Goal: Task Accomplishment & Management: Manage account settings

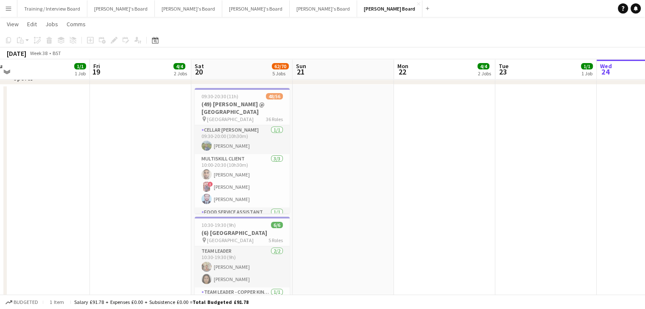
scroll to position [884, 0]
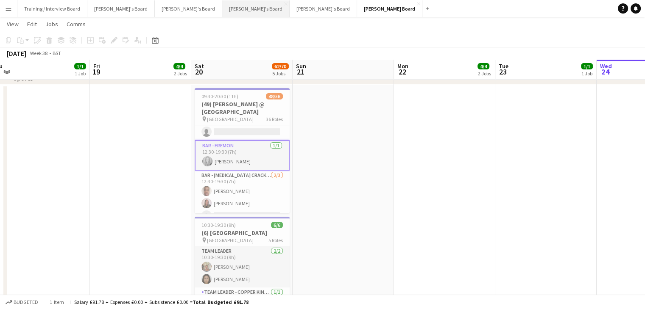
click at [222, 7] on button "[PERSON_NAME]'s Board Close" at bounding box center [255, 8] width 67 height 17
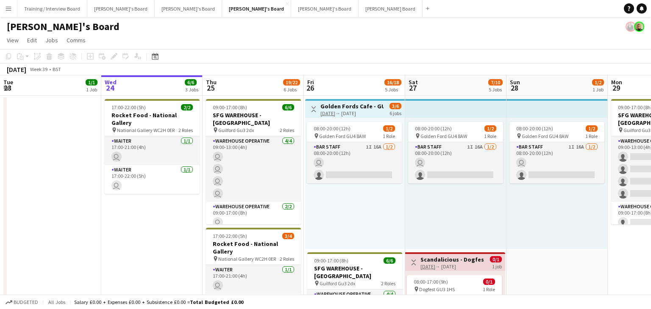
click at [144, 94] on app-board-header-date "Wed 24 6/6 3 Jobs" at bounding box center [151, 85] width 101 height 20
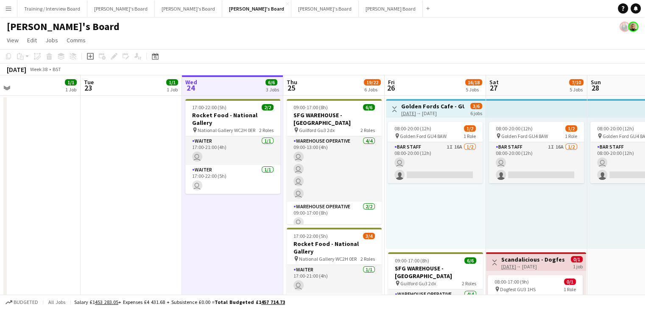
drag, startPoint x: 145, startPoint y: 93, endPoint x: 419, endPoint y: 87, distance: 273.4
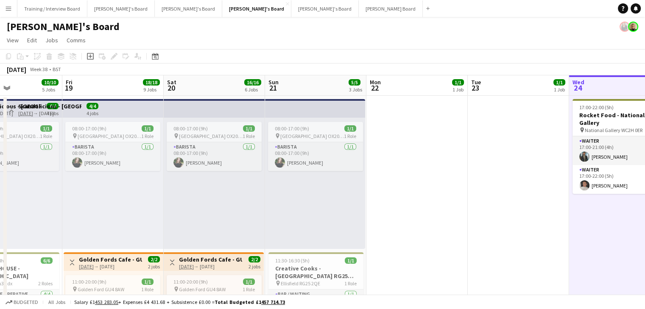
drag, startPoint x: 176, startPoint y: 87, endPoint x: 372, endPoint y: 86, distance: 195.8
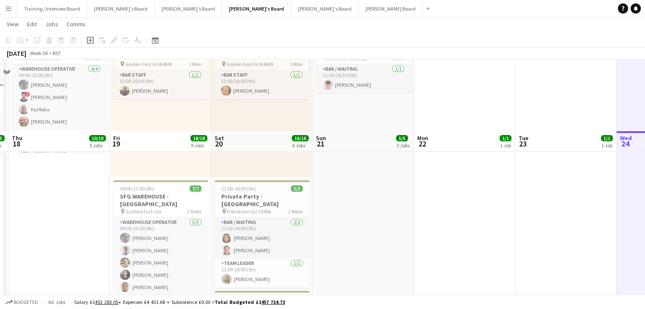
scroll to position [297, 0]
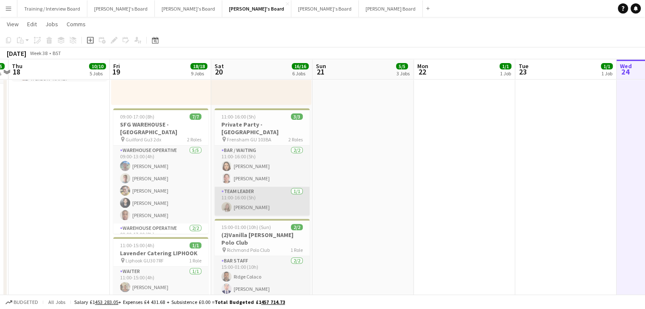
click at [283, 194] on app-card-role "TEAM LEADER [DATE] 11:00-16:00 (5h) [PERSON_NAME]" at bounding box center [261, 201] width 95 height 29
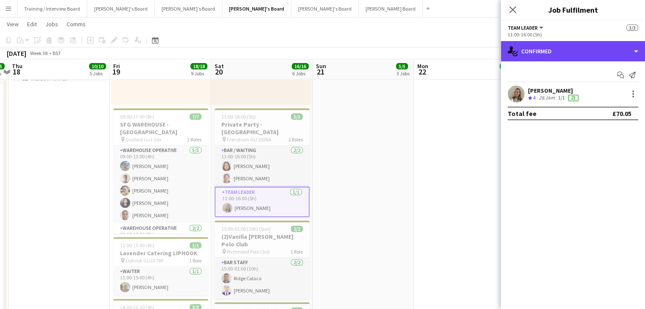
drag, startPoint x: 590, startPoint y: 58, endPoint x: 593, endPoint y: 65, distance: 8.3
click at [589, 57] on div "single-neutral-actions-check-2 Confirmed" at bounding box center [572, 51] width 144 height 20
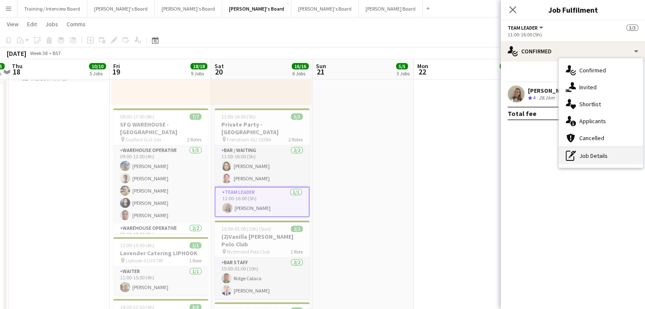
click at [612, 149] on div "pen-write Job Details" at bounding box center [601, 155] width 84 height 17
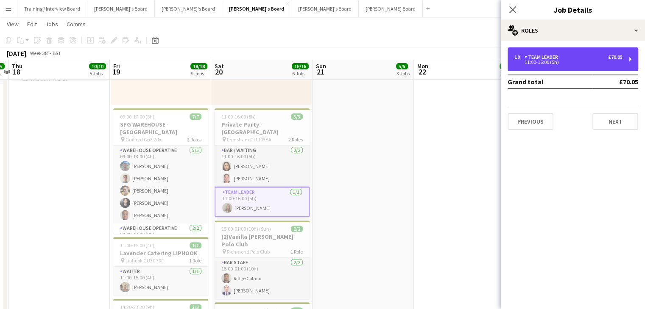
drag, startPoint x: 553, startPoint y: 48, endPoint x: 539, endPoint y: 88, distance: 41.7
click at [553, 49] on div "1 x TEAM LEADER £70.05 11:00-16:00 (5h)" at bounding box center [572, 59] width 131 height 24
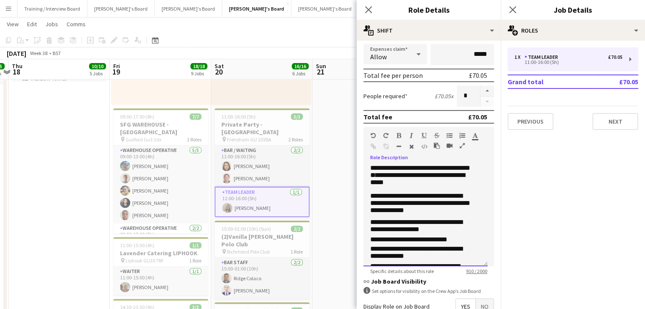
scroll to position [152, 0]
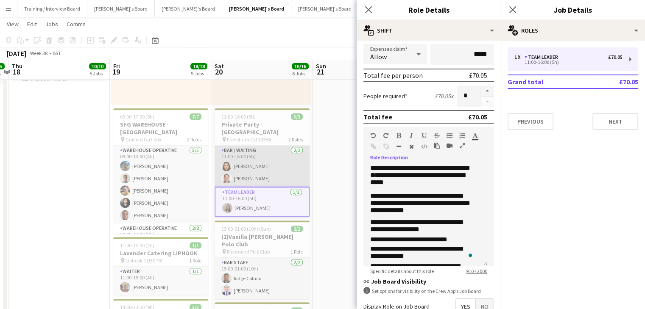
click at [272, 166] on app-card-role "Bar / Waiting [DATE] 11:00-16:00 (5h) [PERSON_NAME] [PERSON_NAME]" at bounding box center [261, 166] width 95 height 41
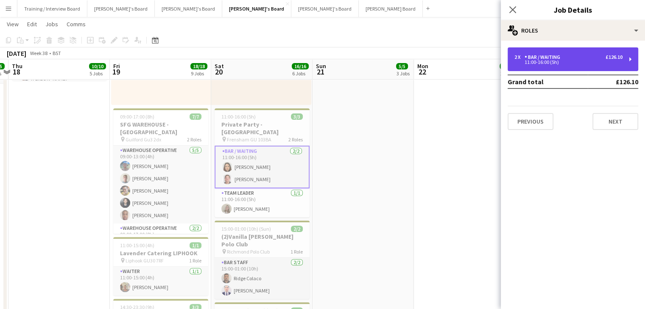
click at [573, 56] on div "2 x Bar / Waiting £126.10" at bounding box center [568, 57] width 108 height 6
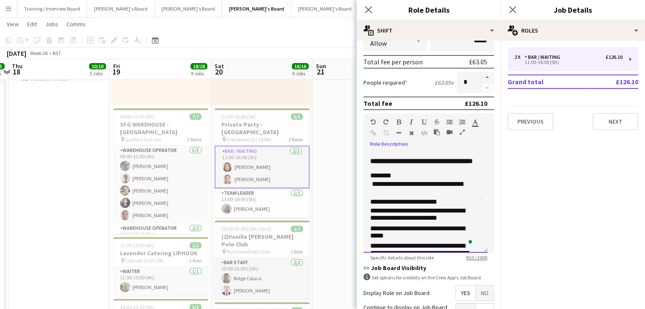
scroll to position [0, 0]
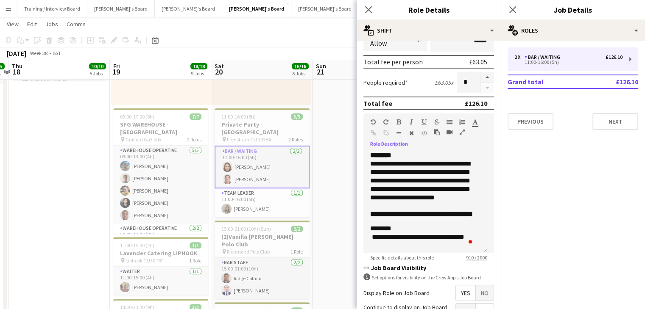
click at [303, 41] on app-toolbar "Copy Paste Paste Ctrl+V Paste with crew Ctrl+Shift+V Paste linked Job [GEOGRAPH…" at bounding box center [322, 40] width 645 height 14
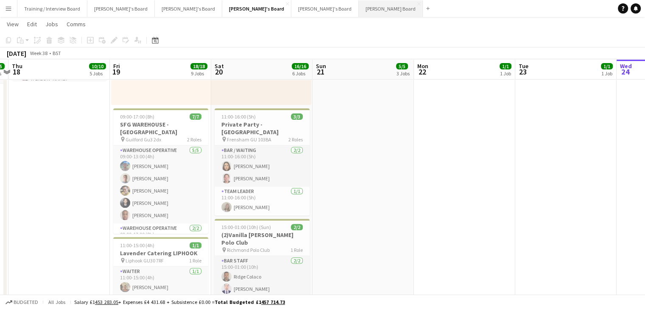
click at [359, 6] on button "[PERSON_NAME] Board Close" at bounding box center [391, 8] width 64 height 17
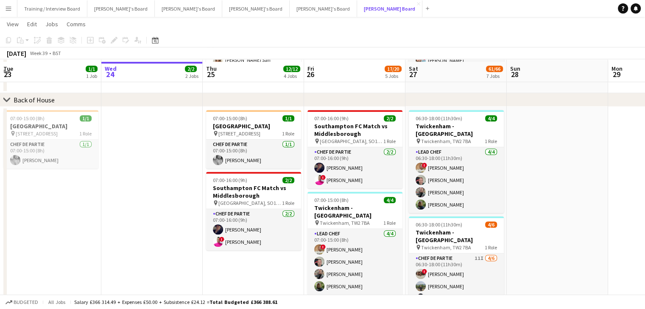
scroll to position [509, 0]
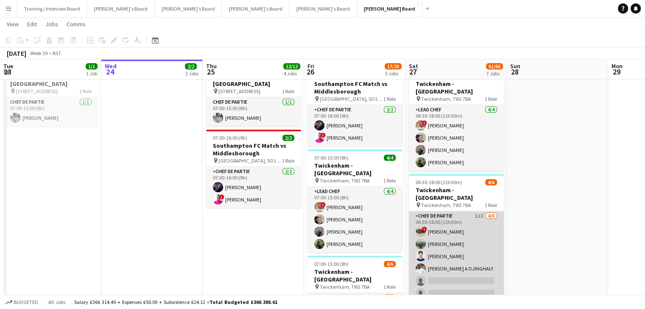
click at [460, 224] on app-card-role "Chef de Partie 11I [DATE] 06:30-18:00 (11h30m) ! [PERSON_NAME] [PERSON_NAME] [P…" at bounding box center [456, 256] width 95 height 90
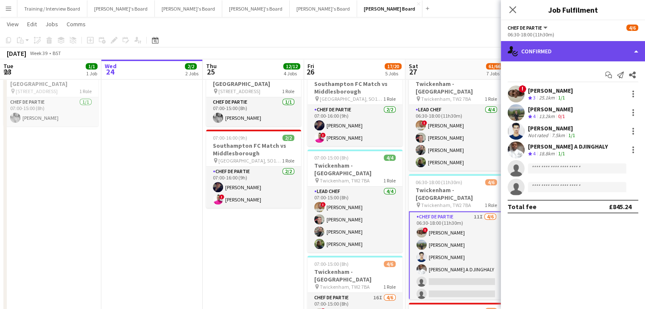
click at [584, 46] on div "single-neutral-actions-check-2 Confirmed" at bounding box center [572, 51] width 144 height 20
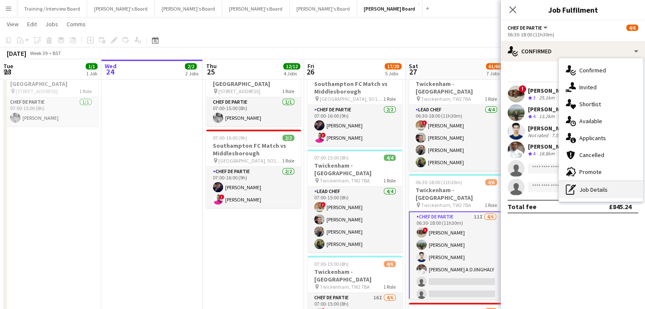
click at [608, 187] on div "pen-write Job Details" at bounding box center [601, 189] width 84 height 17
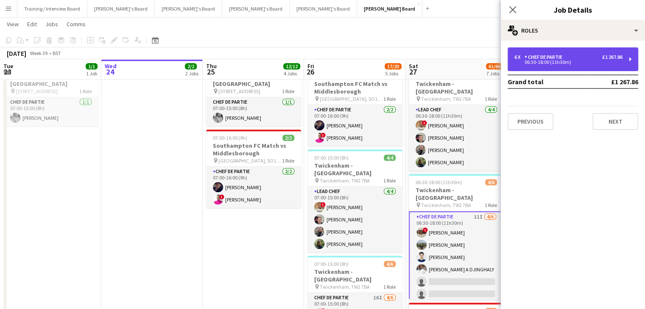
click at [563, 64] on div "06:30-18:00 (11h30m)" at bounding box center [568, 62] width 108 height 4
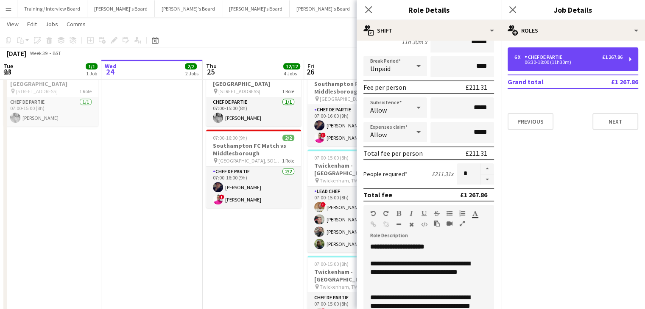
scroll to position [71, 0]
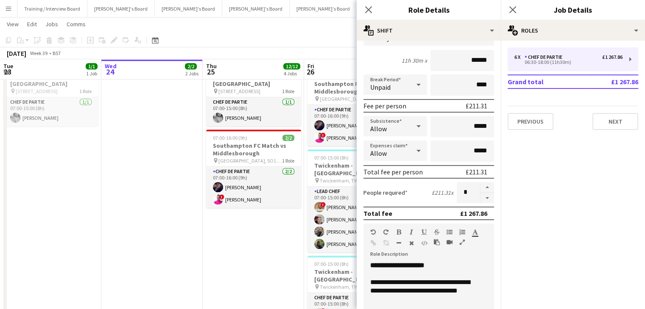
click at [317, 45] on app-toolbar "Copy Paste Paste Ctrl+V Paste with crew Ctrl+Shift+V Paste linked Job [GEOGRAPH…" at bounding box center [322, 40] width 645 height 14
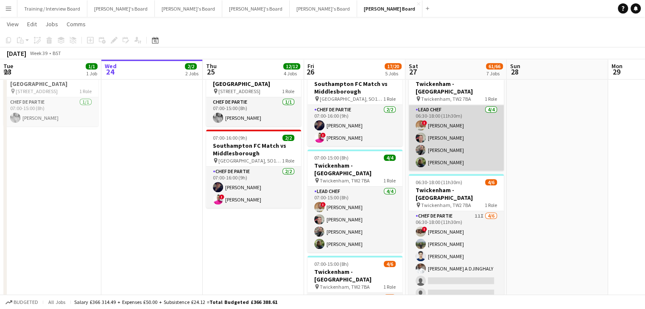
click at [458, 146] on app-card-role "Lead Chef [DATE] 06:30-18:00 (11h30m) ! [PERSON_NAME] [PERSON_NAME] [PERSON_NAM…" at bounding box center [456, 138] width 95 height 66
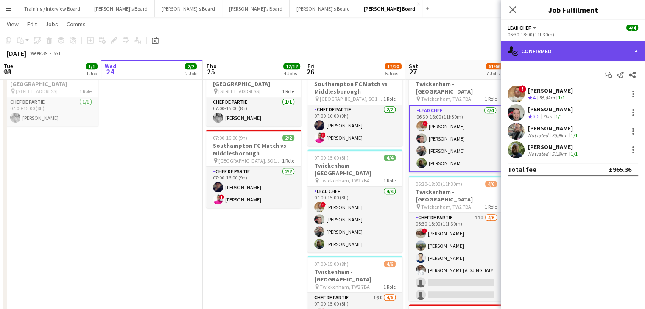
click at [567, 47] on div "single-neutral-actions-check-2 Confirmed" at bounding box center [572, 51] width 144 height 20
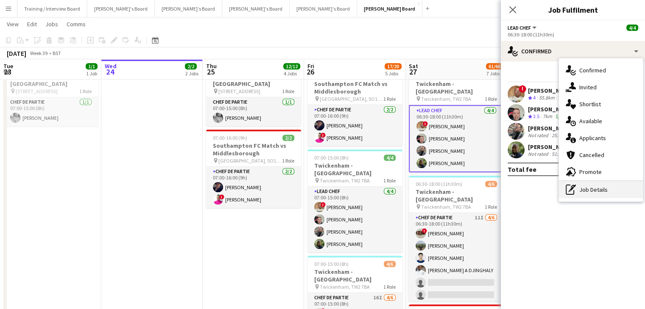
click at [613, 188] on div "pen-write Job Details" at bounding box center [601, 189] width 84 height 17
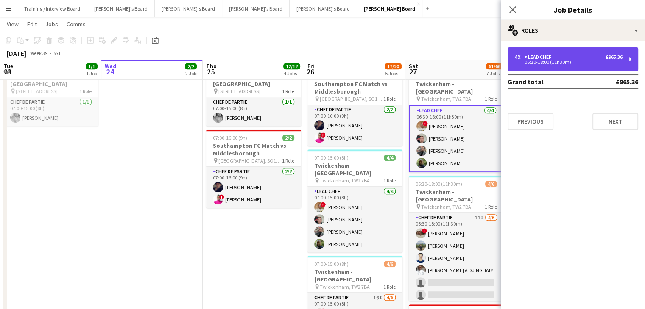
click at [568, 69] on div "4 x Lead Chef £965.36 06:30-18:00 (11h30m)" at bounding box center [572, 59] width 131 height 24
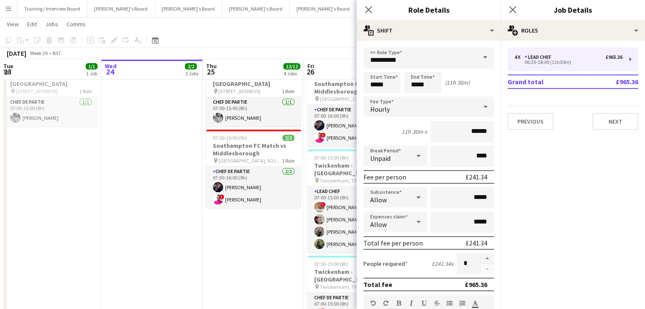
click at [338, 50] on div "[DATE] Week 39 • BST" at bounding box center [322, 53] width 645 height 12
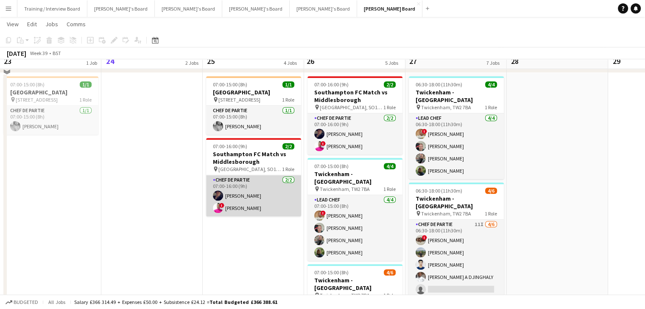
scroll to position [489, 0]
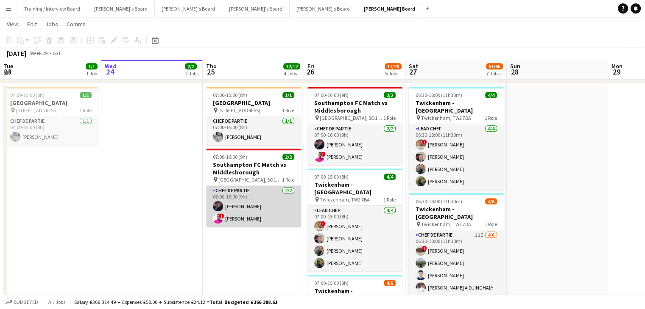
click at [242, 215] on app-card-role "Chef de Partie [DATE] 07:00-16:00 (9h) [PERSON_NAME] ! [PERSON_NAME]" at bounding box center [253, 206] width 95 height 41
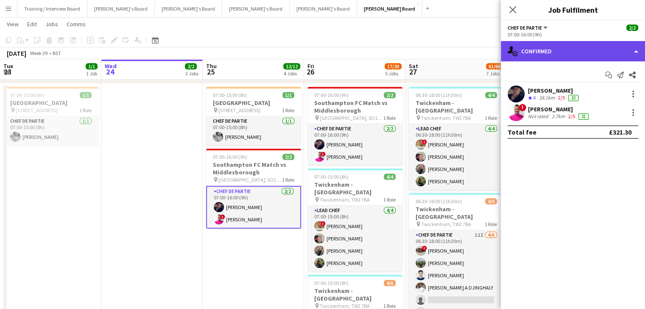
click at [586, 56] on div "single-neutral-actions-check-2 Confirmed" at bounding box center [572, 51] width 144 height 20
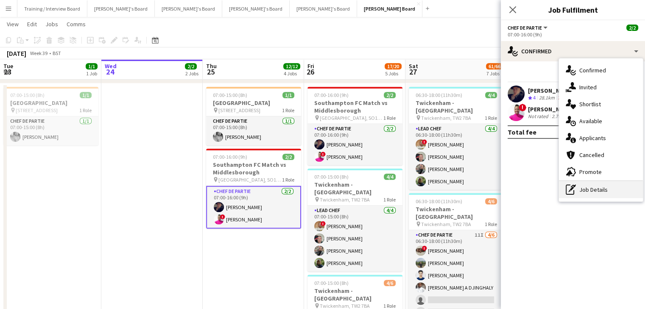
click at [601, 186] on div "pen-write Job Details" at bounding box center [601, 189] width 84 height 17
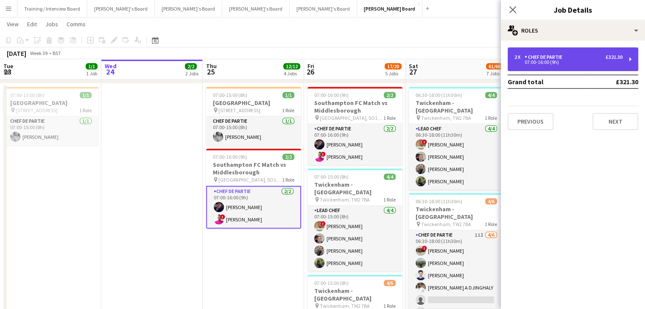
click at [552, 64] on div "07:00-16:00 (9h)" at bounding box center [568, 62] width 108 height 4
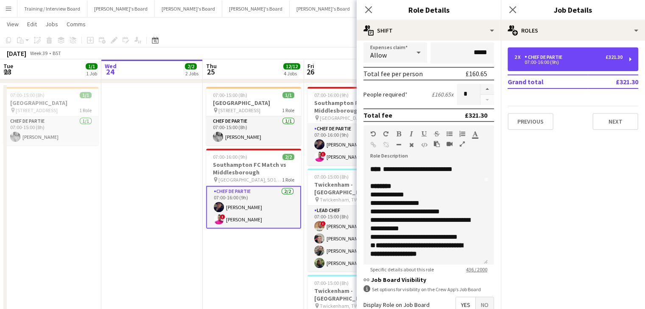
scroll to position [40, 0]
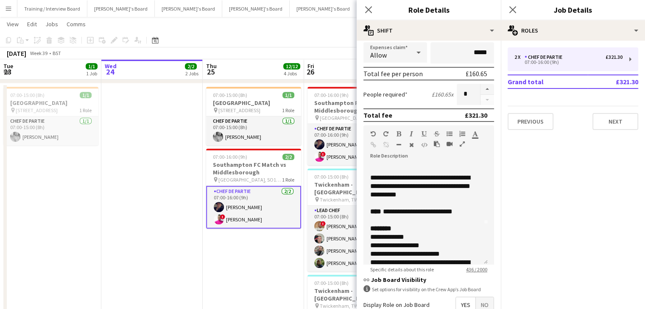
click at [279, 51] on div "[DATE] Week 39 • BST" at bounding box center [322, 53] width 645 height 12
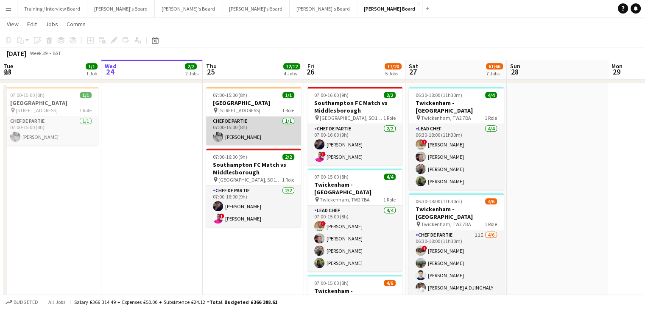
click at [269, 129] on app-card-role "Chef de Partie [DATE] 07:00-15:00 (8h) [PERSON_NAME]" at bounding box center [253, 131] width 95 height 29
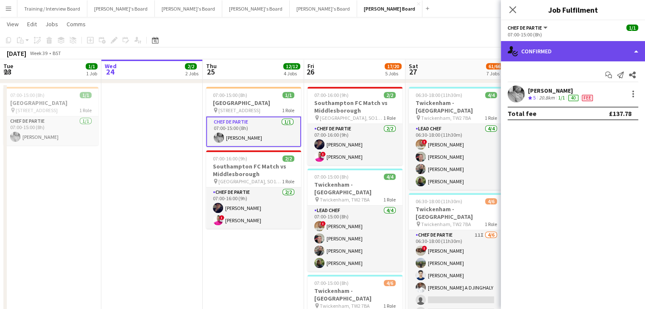
click at [556, 57] on div "single-neutral-actions-check-2 Confirmed" at bounding box center [572, 51] width 144 height 20
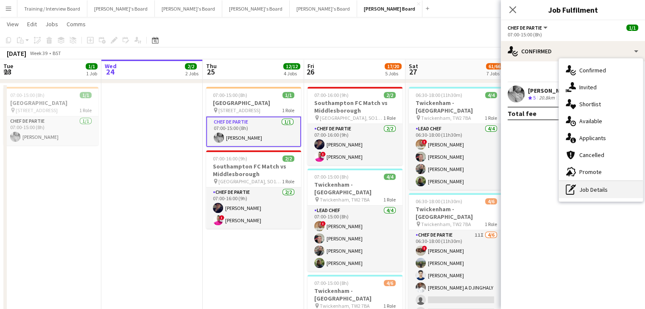
click at [606, 185] on div "pen-write Job Details" at bounding box center [601, 189] width 84 height 17
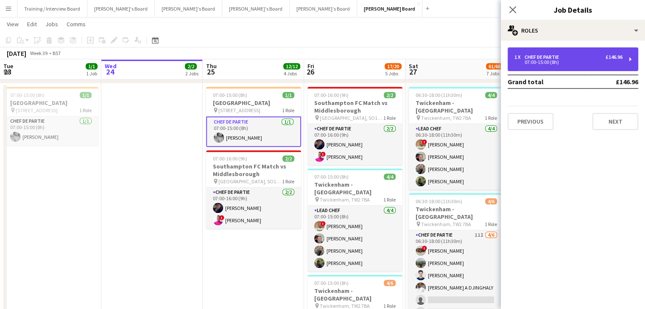
click at [546, 63] on div "07:00-15:00 (8h)" at bounding box center [568, 62] width 108 height 4
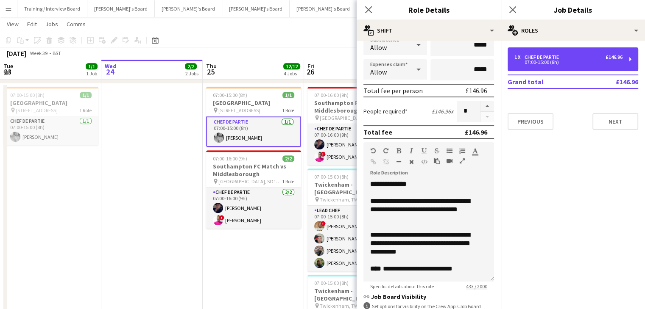
scroll to position [170, 0]
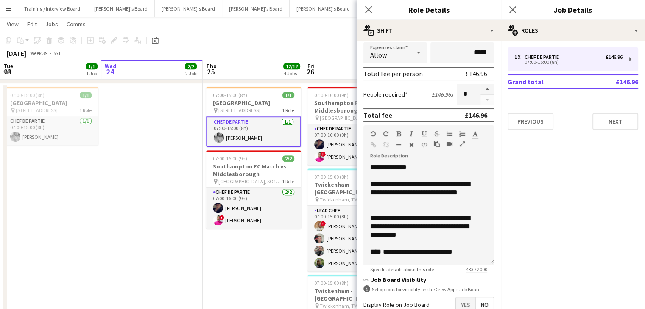
click at [320, 47] on app-toolbar "Copy Paste Paste Ctrl+V Paste with crew Ctrl+Shift+V Paste linked Job [GEOGRAPH…" at bounding box center [322, 40] width 645 height 14
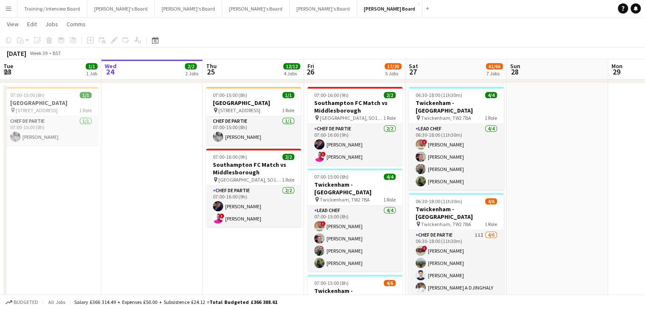
scroll to position [0, 208]
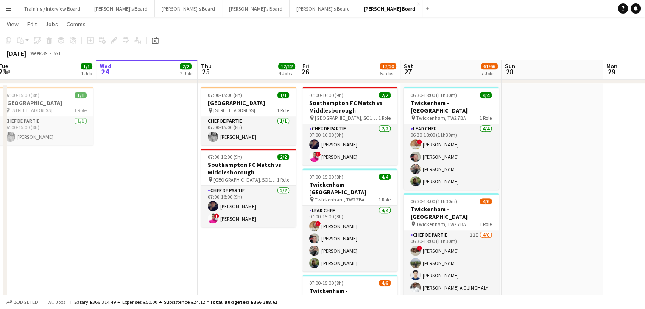
drag, startPoint x: 449, startPoint y: 78, endPoint x: 359, endPoint y: 75, distance: 89.9
click at [359, 75] on div "chevron-right Sports chevron-right Four Seasons chevron-right Back of House che…" at bounding box center [322, 110] width 645 height 1133
drag, startPoint x: 358, startPoint y: 76, endPoint x: 324, endPoint y: 77, distance: 34.3
click at [324, 77] on div "chevron-right Back of House" at bounding box center [322, 77] width 645 height 14
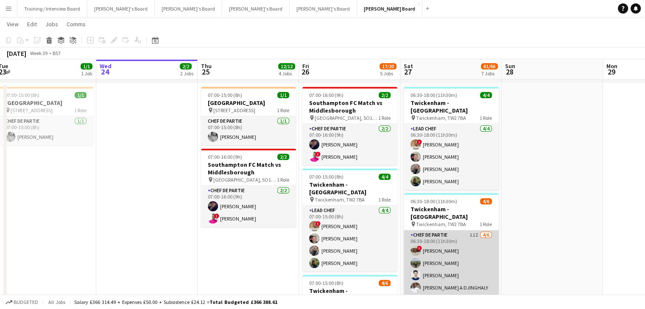
click at [473, 256] on app-card-role "Chef de Partie 11I [DATE] 06:30-18:00 (11h30m) ! [PERSON_NAME] [PERSON_NAME] [P…" at bounding box center [450, 276] width 95 height 90
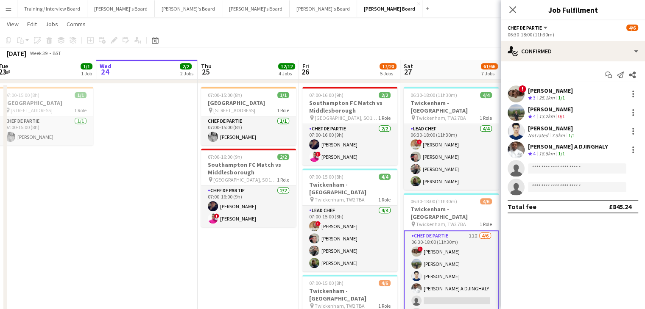
click at [559, 67] on div "Start chat Send notification Share ! [PERSON_NAME] Crew rating 3 25.1km 1/1 [PE…" at bounding box center [572, 140] width 144 height 159
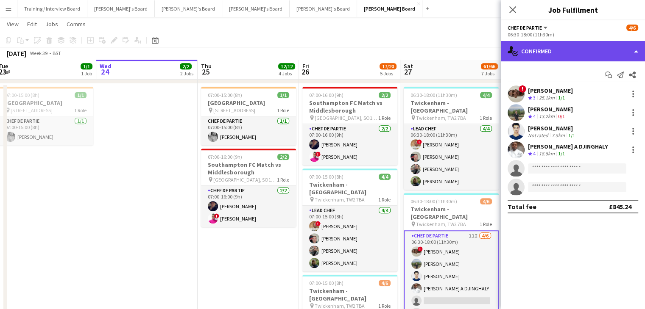
click at [556, 60] on div "single-neutral-actions-check-2 Confirmed" at bounding box center [572, 51] width 144 height 20
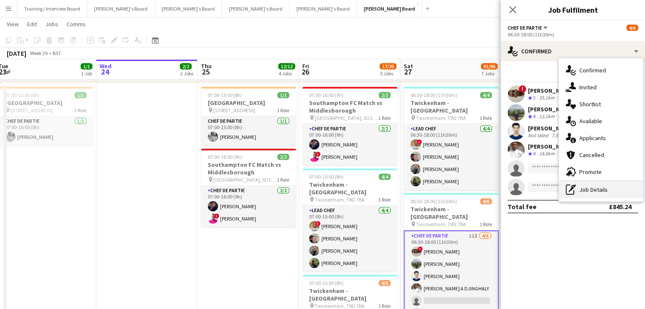
click at [596, 188] on div "pen-write Job Details" at bounding box center [601, 189] width 84 height 17
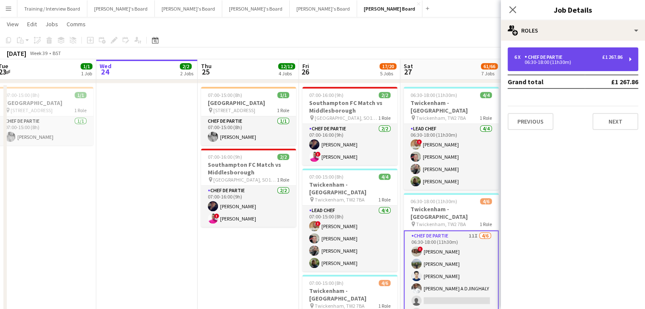
click at [552, 69] on div "6 x Chef de Partie £1 267.86 06:30-18:00 (11h30m)" at bounding box center [572, 59] width 131 height 24
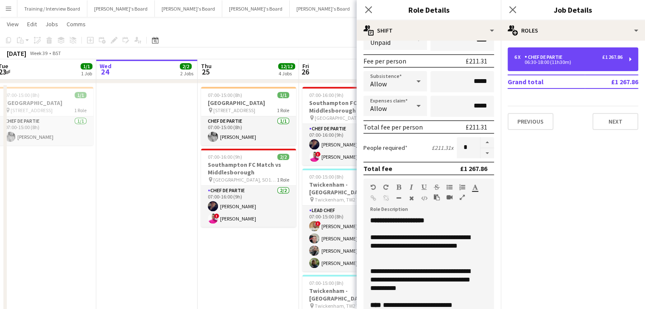
scroll to position [42, 0]
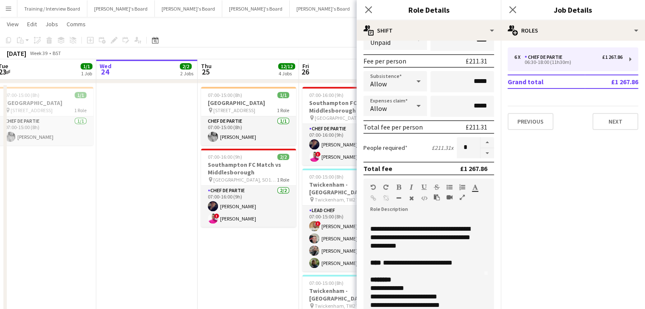
click at [282, 42] on app-toolbar "Copy Paste Paste Ctrl+V Paste with crew Ctrl+Shift+V Paste linked Job [GEOGRAPH…" at bounding box center [322, 40] width 645 height 14
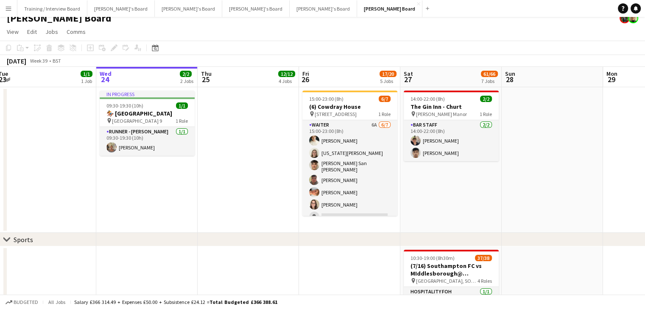
scroll to position [0, 0]
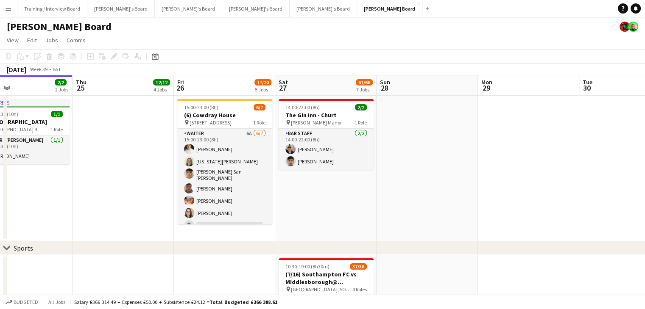
drag, startPoint x: 554, startPoint y: 85, endPoint x: 231, endPoint y: 99, distance: 323.2
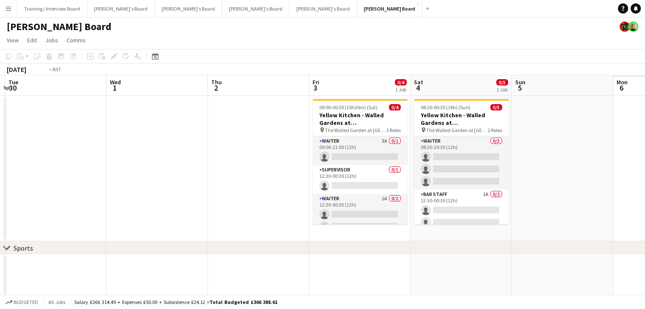
drag, startPoint x: 468, startPoint y: 94, endPoint x: 135, endPoint y: 94, distance: 332.7
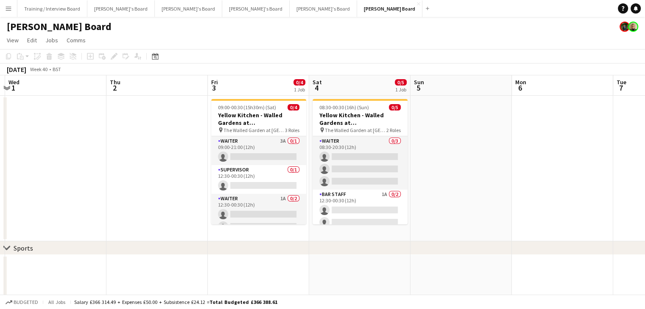
scroll to position [0, 315]
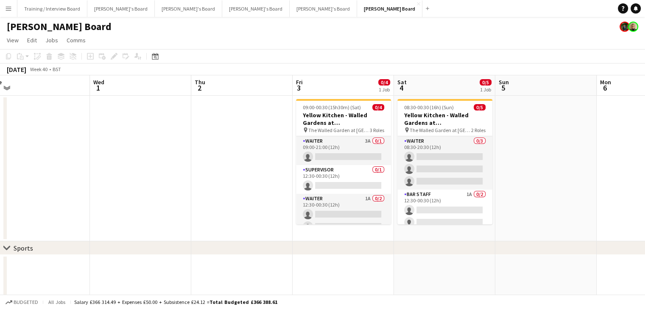
drag, startPoint x: 367, startPoint y: 83, endPoint x: 360, endPoint y: 83, distance: 7.2
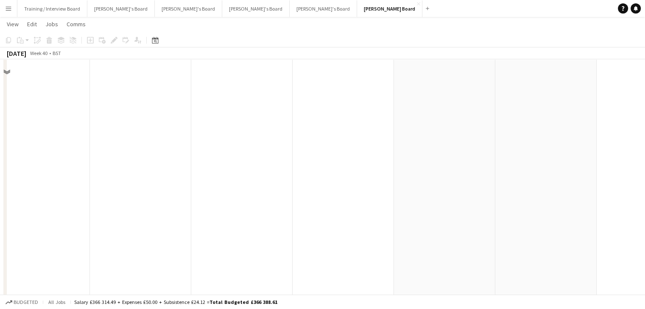
scroll to position [617, 0]
drag, startPoint x: 538, startPoint y: 69, endPoint x: 210, endPoint y: 83, distance: 328.3
drag, startPoint x: 340, startPoint y: 75, endPoint x: 203, endPoint y: 77, distance: 136.5
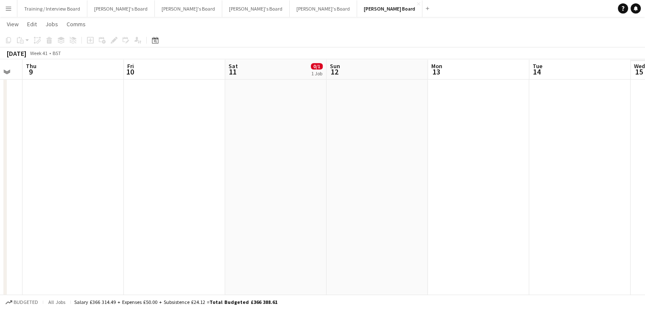
drag, startPoint x: 380, startPoint y: 75, endPoint x: 299, endPoint y: 78, distance: 80.6
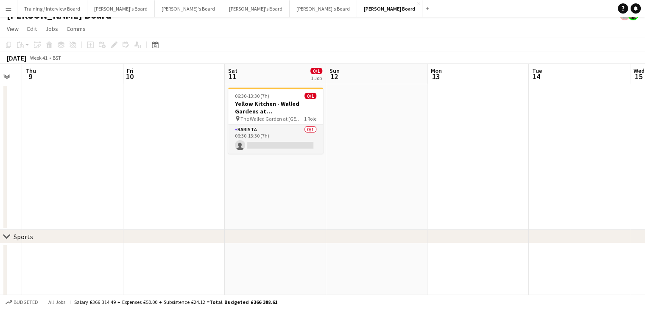
scroll to position [0, 0]
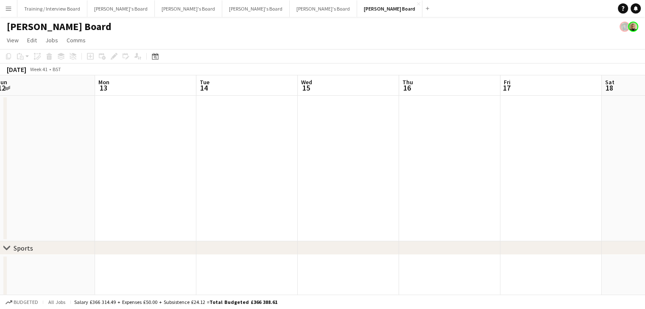
drag, startPoint x: 267, startPoint y: 86, endPoint x: 168, endPoint y: 89, distance: 99.6
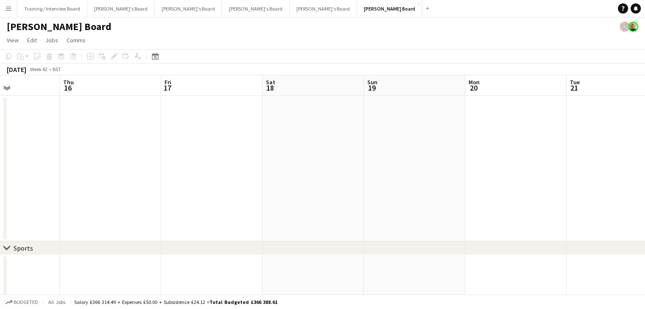
drag, startPoint x: 525, startPoint y: 94, endPoint x: 187, endPoint y: 94, distance: 337.3
drag, startPoint x: 424, startPoint y: 90, endPoint x: 133, endPoint y: 92, distance: 291.1
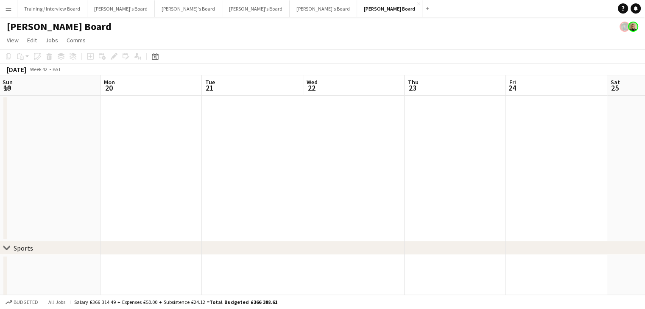
drag, startPoint x: 341, startPoint y: 97, endPoint x: 196, endPoint y: 95, distance: 144.5
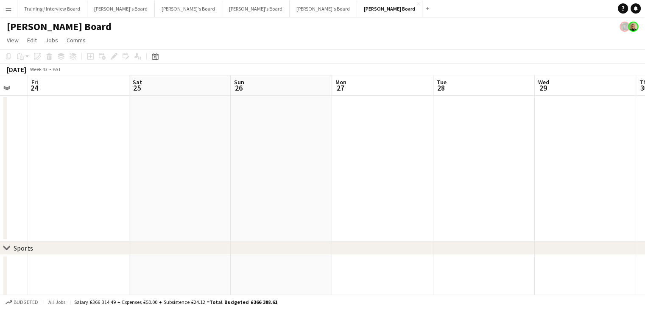
drag, startPoint x: 321, startPoint y: 95, endPoint x: 285, endPoint y: 98, distance: 36.6
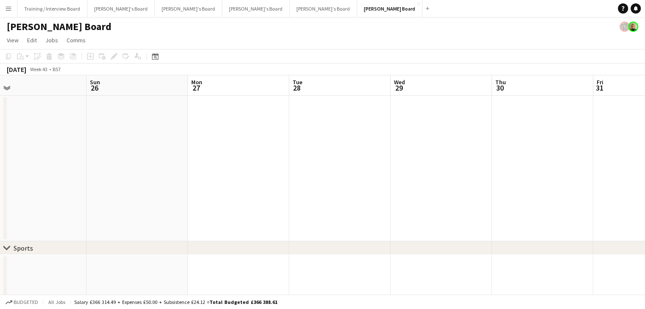
drag, startPoint x: 448, startPoint y: 92, endPoint x: 197, endPoint y: 95, distance: 250.5
drag, startPoint x: 492, startPoint y: 89, endPoint x: 483, endPoint y: 87, distance: 10.1
drag, startPoint x: 417, startPoint y: 87, endPoint x: 215, endPoint y: 94, distance: 201.8
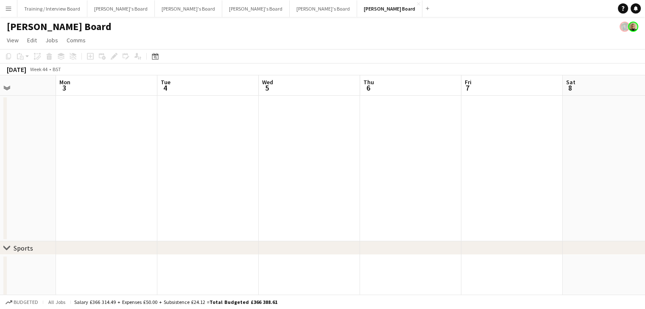
drag, startPoint x: 438, startPoint y: 85, endPoint x: 176, endPoint y: 94, distance: 262.0
drag, startPoint x: 429, startPoint y: 83, endPoint x: 230, endPoint y: 73, distance: 199.0
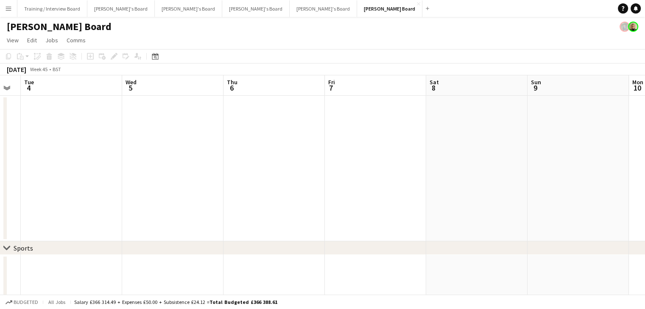
scroll to position [0, 347]
